Goal: Task Accomplishment & Management: Complete application form

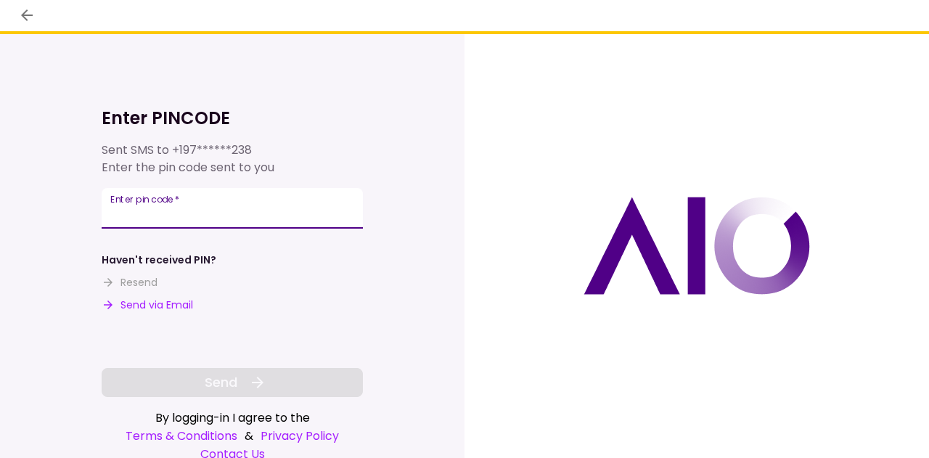
click at [216, 213] on input "Enter pin code   *" at bounding box center [232, 208] width 261 height 41
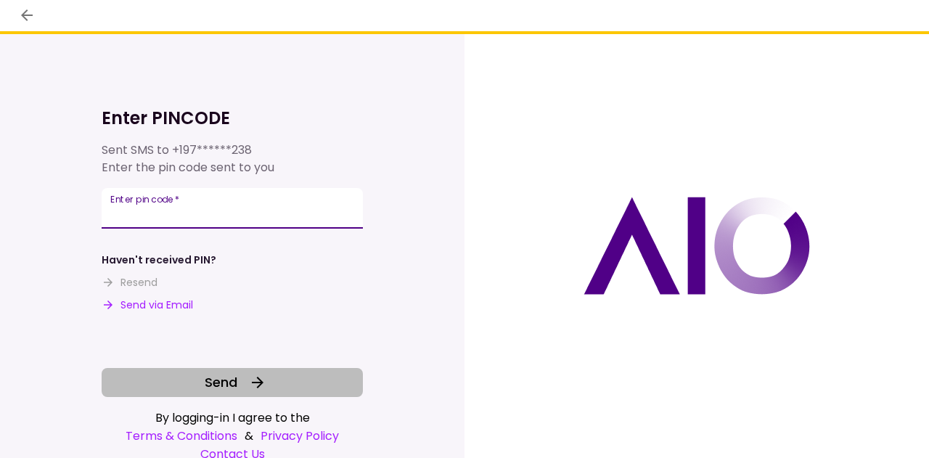
type input "******"
click at [226, 383] on span "Send" at bounding box center [221, 383] width 33 height 20
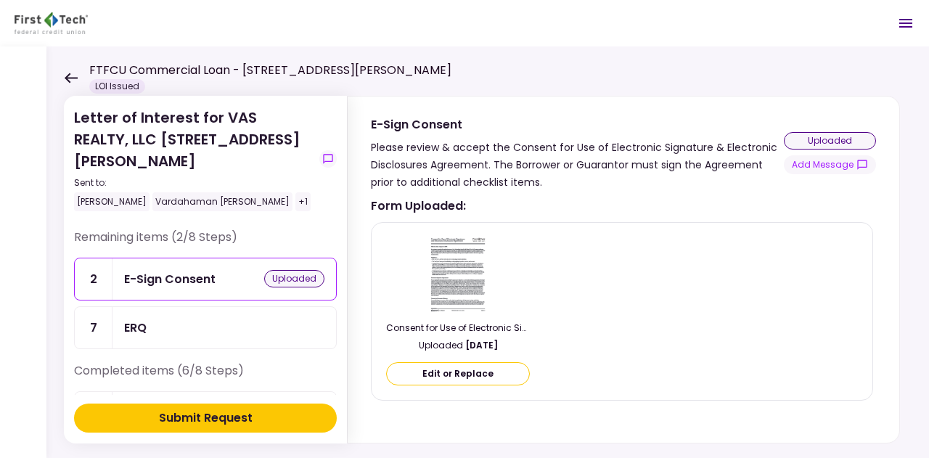
click at [193, 270] on div "E-Sign Consent" at bounding box center [169, 279] width 91 height 18
click at [454, 371] on button "Edit or Replace" at bounding box center [458, 373] width 144 height 23
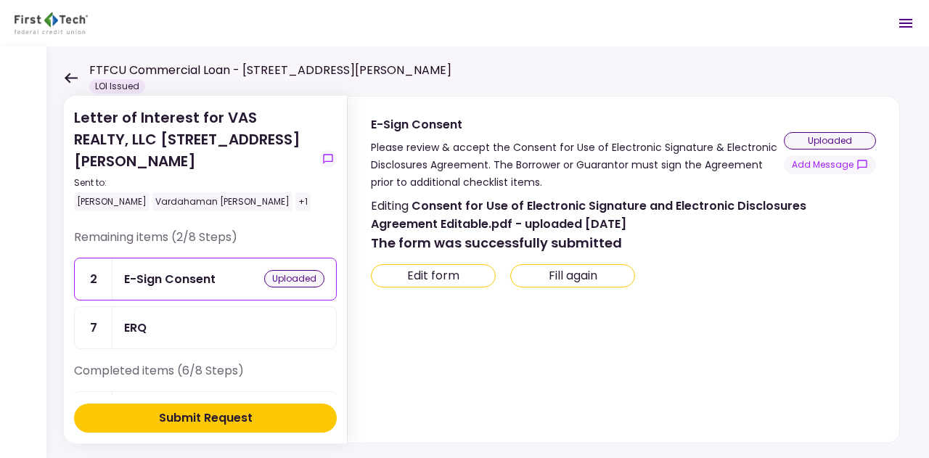
click at [73, 77] on icon at bounding box center [71, 78] width 13 height 10
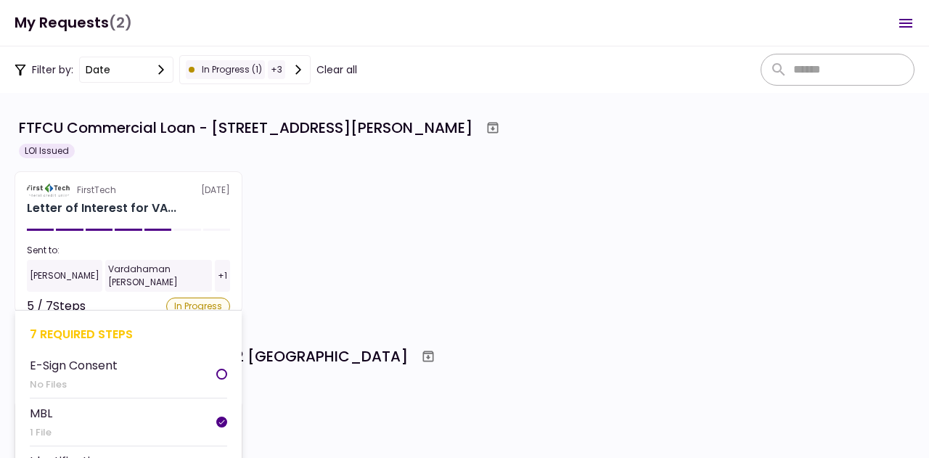
click at [163, 255] on div "Sent to:" at bounding box center [128, 250] width 203 height 13
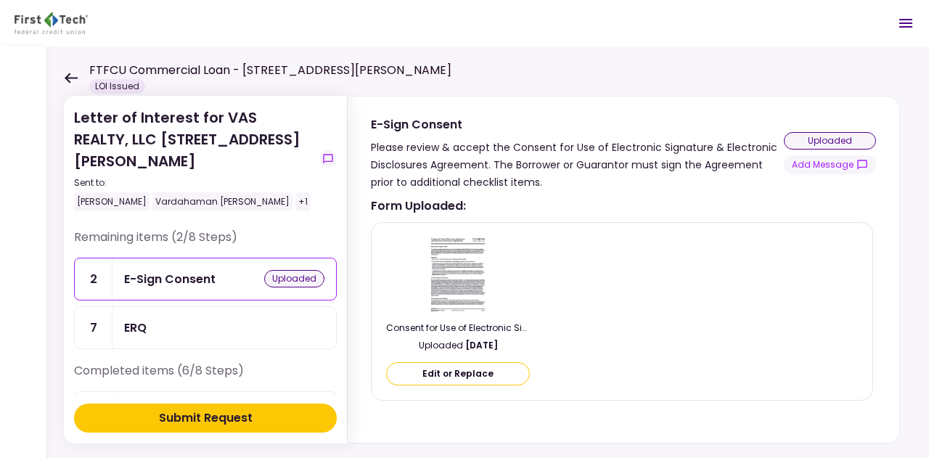
click at [286, 270] on div "uploaded" at bounding box center [294, 278] width 60 height 17
click at [225, 418] on div "Submit Request" at bounding box center [206, 418] width 94 height 17
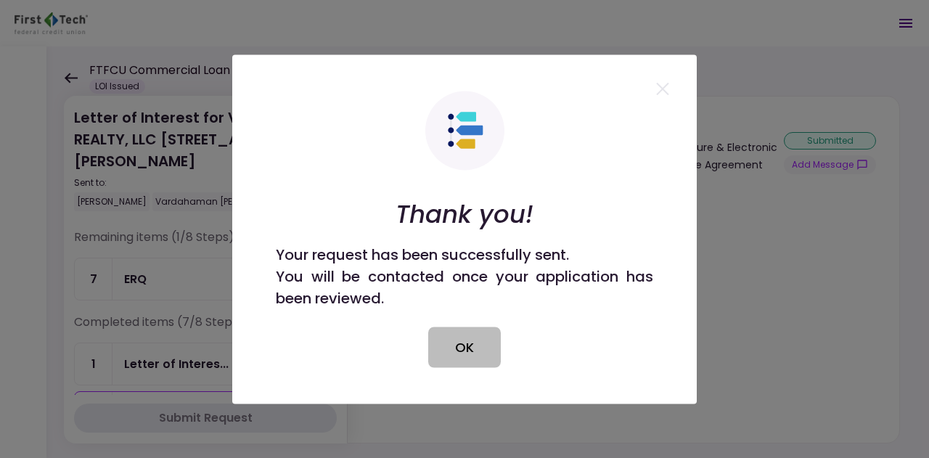
click at [470, 343] on button "OK" at bounding box center [464, 347] width 73 height 41
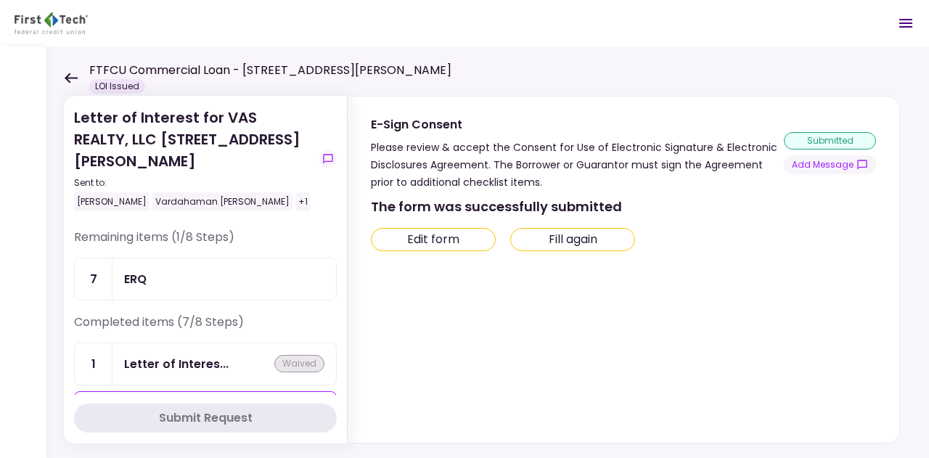
click at [179, 270] on div "ERQ" at bounding box center [224, 279] width 200 height 18
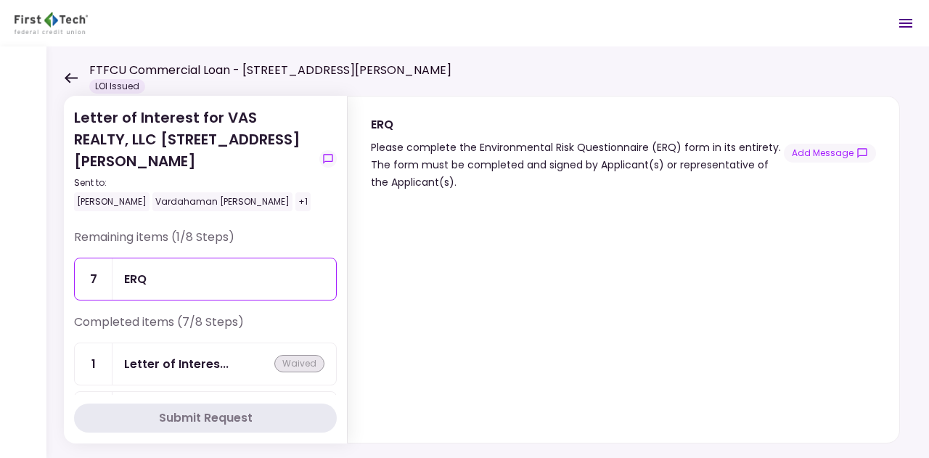
click at [73, 76] on icon at bounding box center [71, 78] width 14 height 11
